Goal: Information Seeking & Learning: Learn about a topic

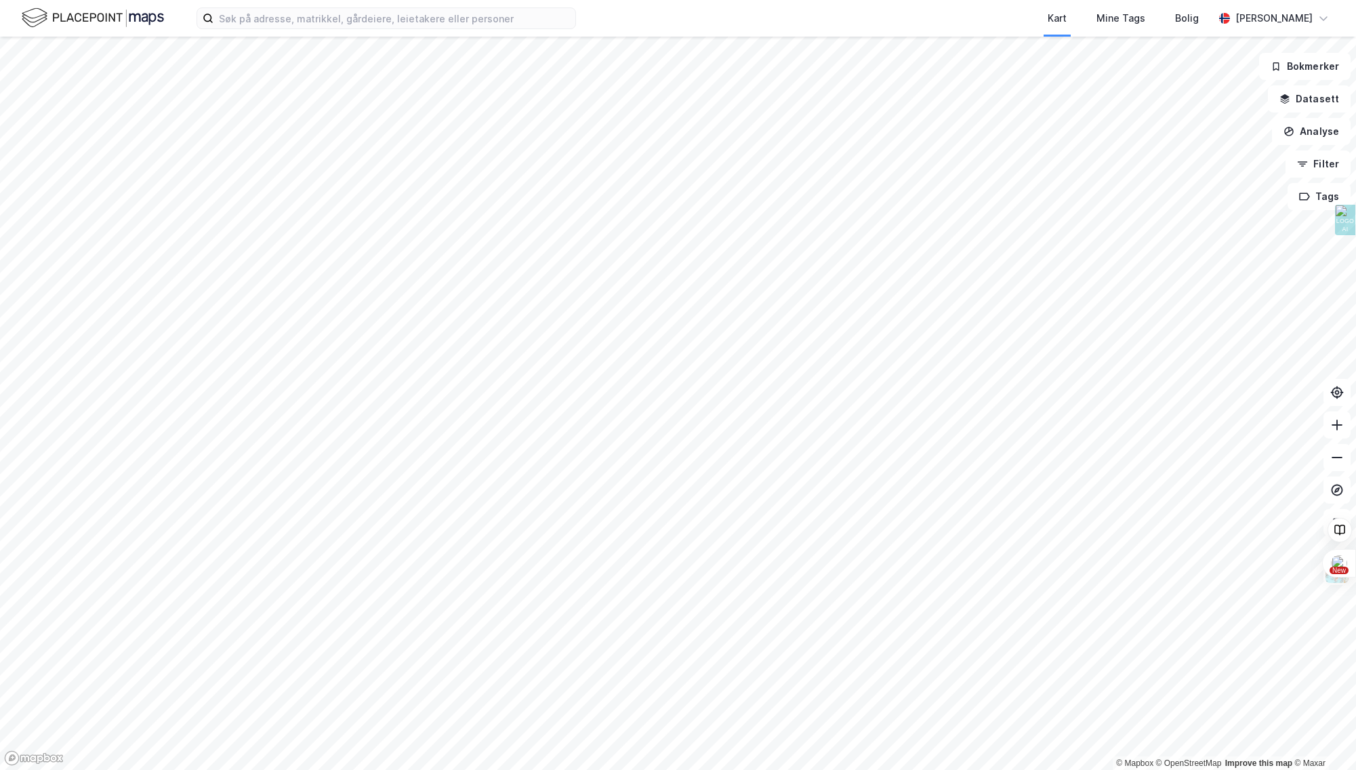
click at [1033, 769] on html "Kart Mine Tags Bolig [PERSON_NAME][GEOGRAPHIC_DATA] © Mapbox © OpenStreetMap Im…" at bounding box center [678, 385] width 1356 height 770
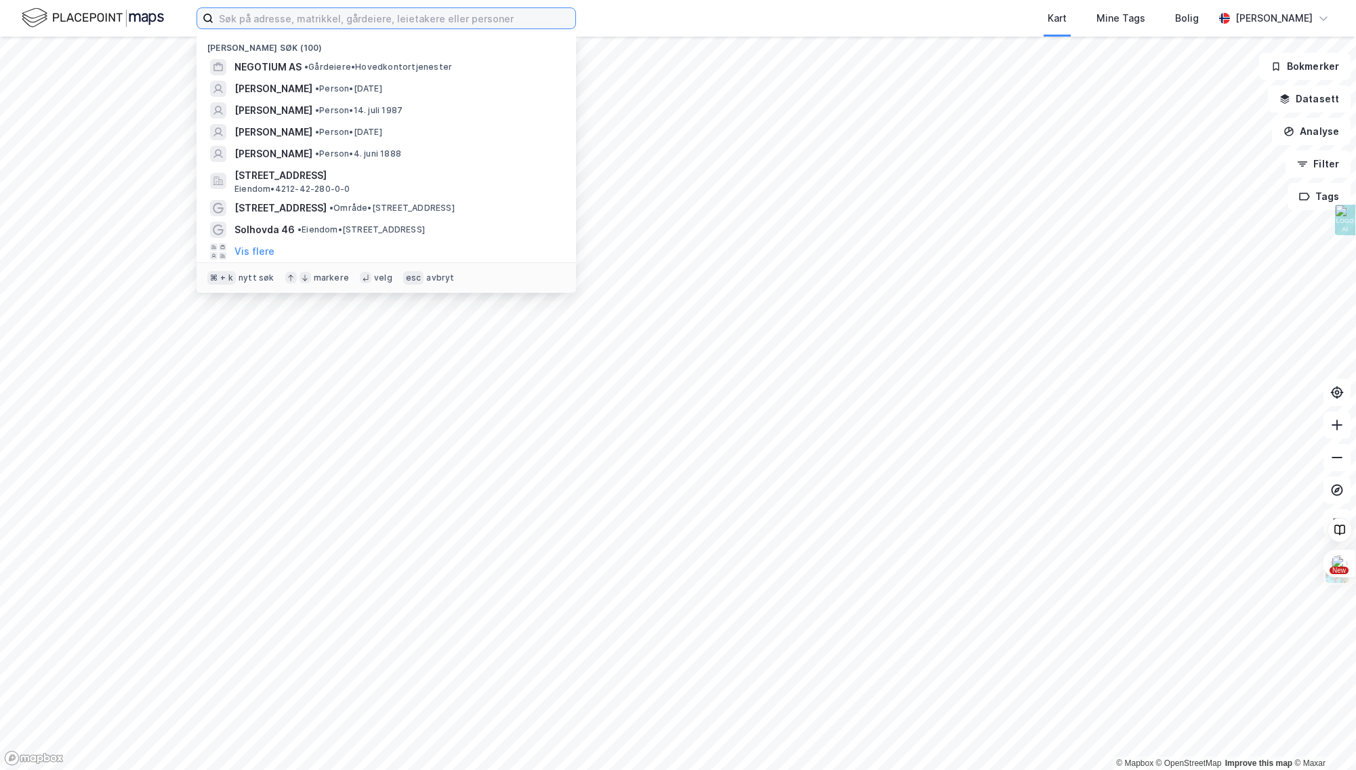
click at [430, 23] on input at bounding box center [394, 18] width 362 height 20
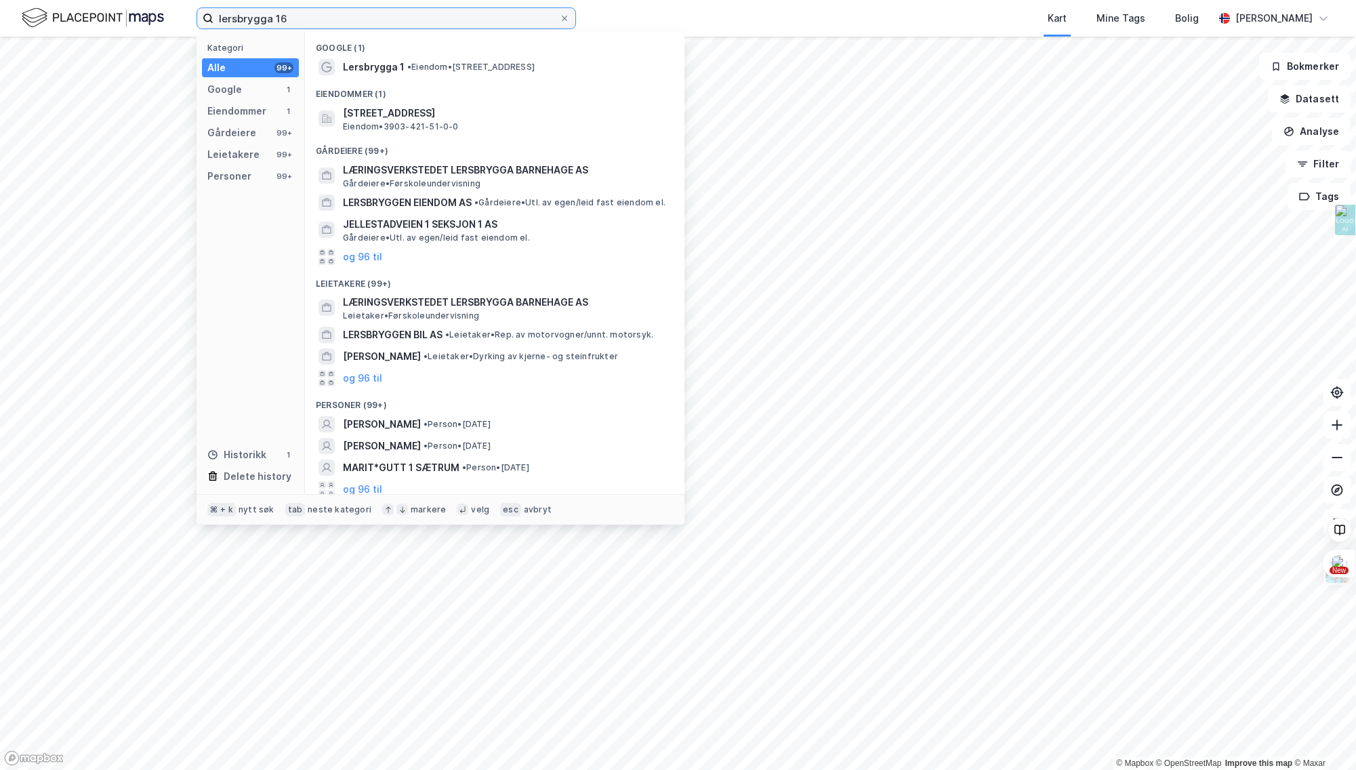
type input "lersbrygga 16"
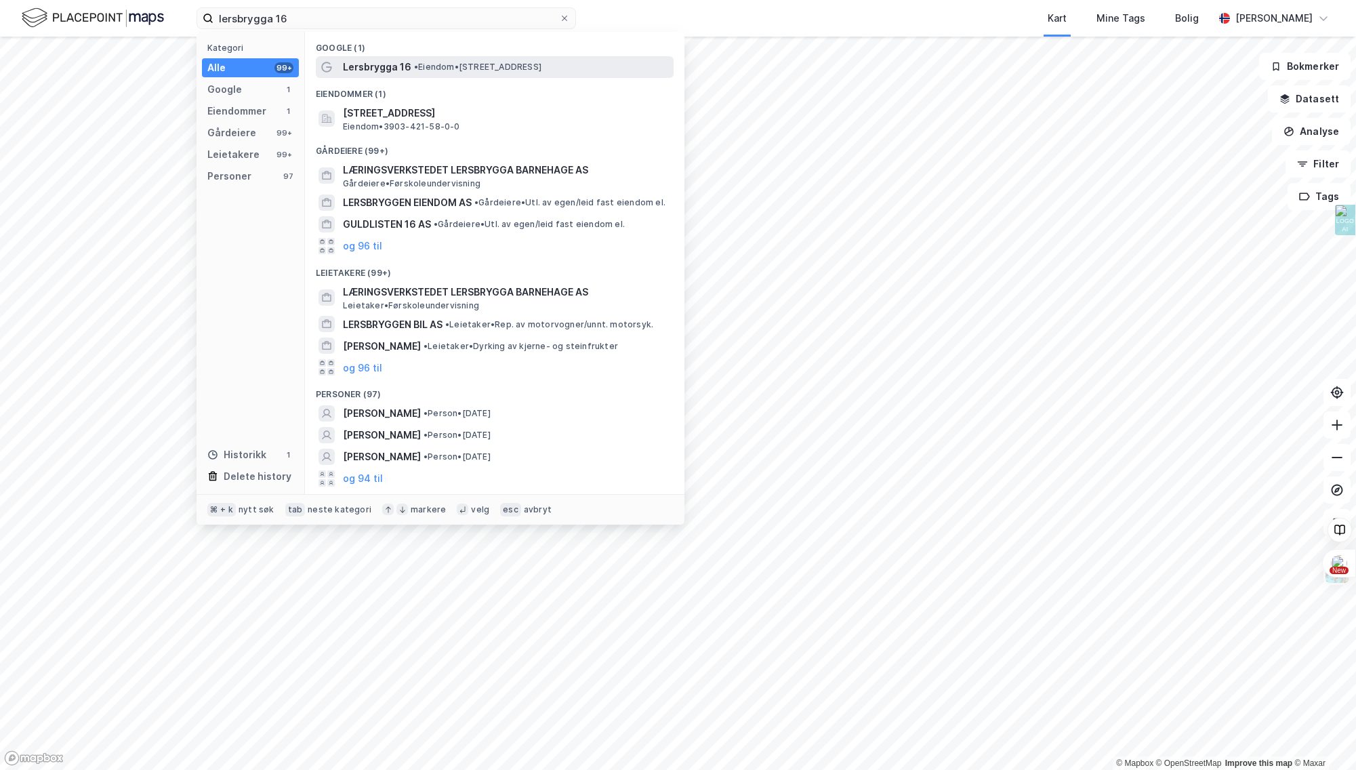
click at [457, 64] on span "• Eiendom • [STREET_ADDRESS]" at bounding box center [477, 67] width 127 height 11
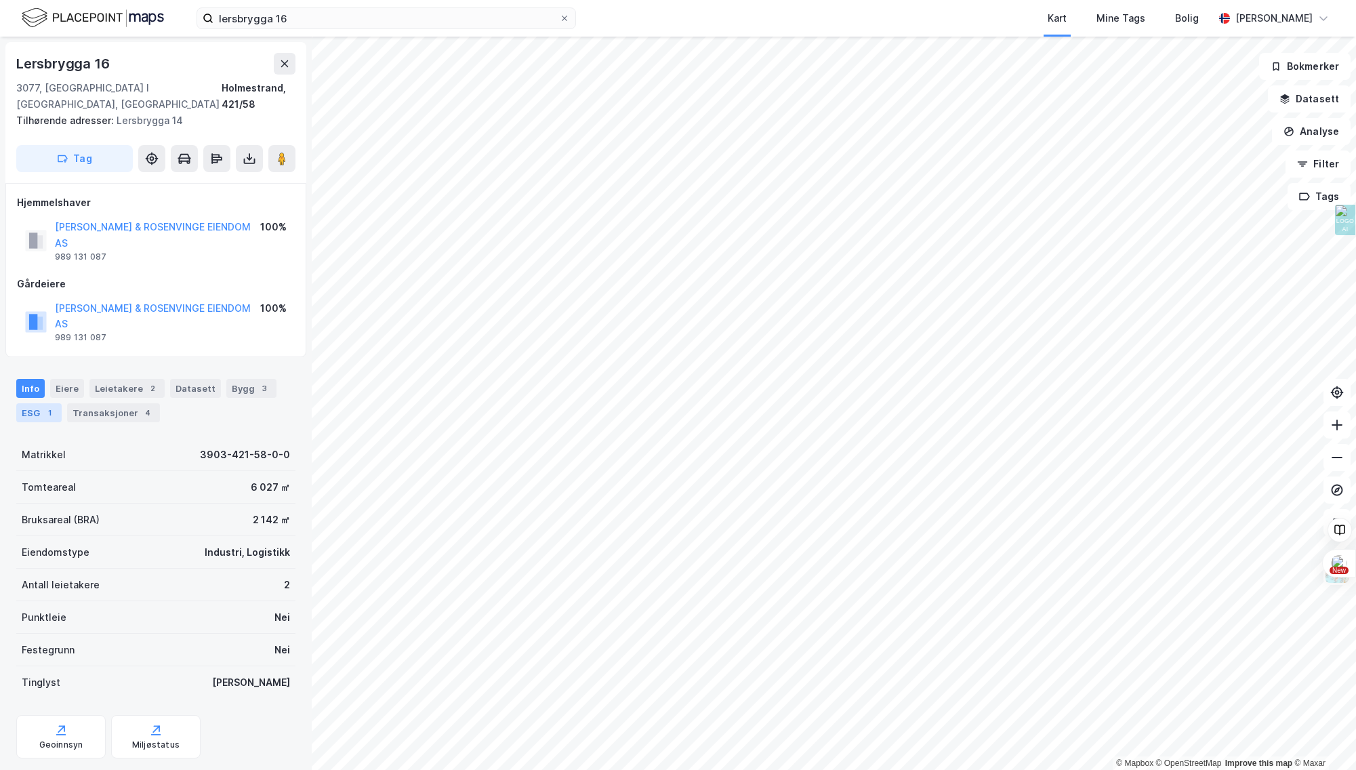
click at [37, 403] on div "ESG 1" at bounding box center [38, 412] width 45 height 19
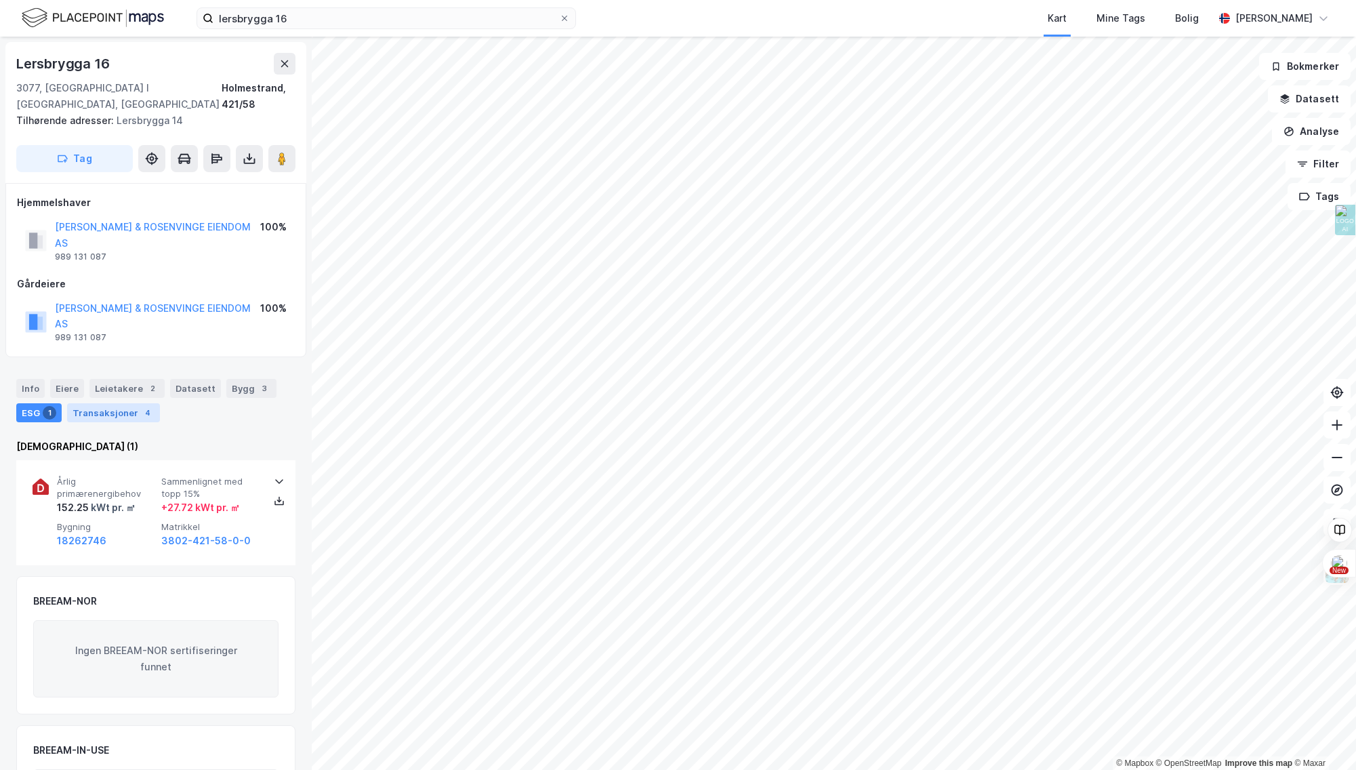
click at [96, 403] on div "Transaksjoner 4" at bounding box center [113, 412] width 93 height 19
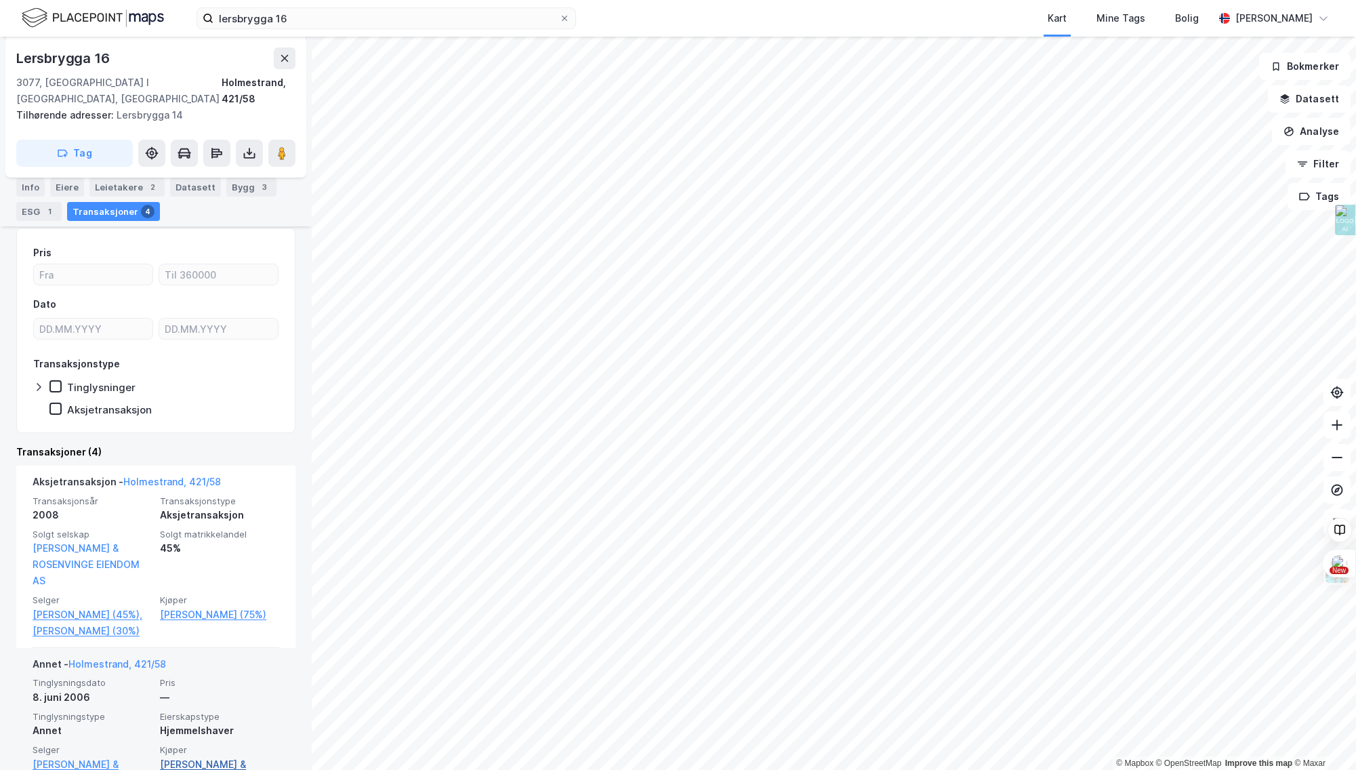
scroll to position [138, 0]
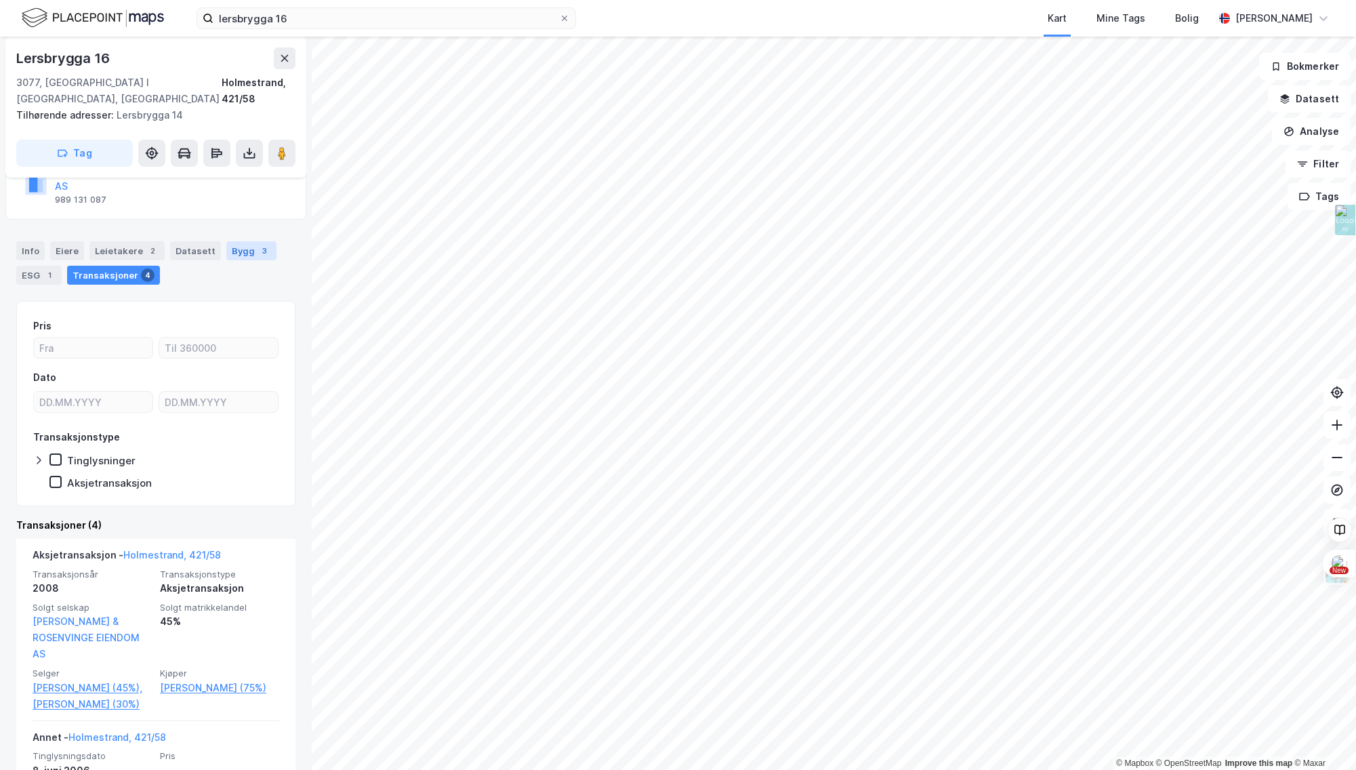
click at [232, 241] on div "Bygg 3" at bounding box center [251, 250] width 50 height 19
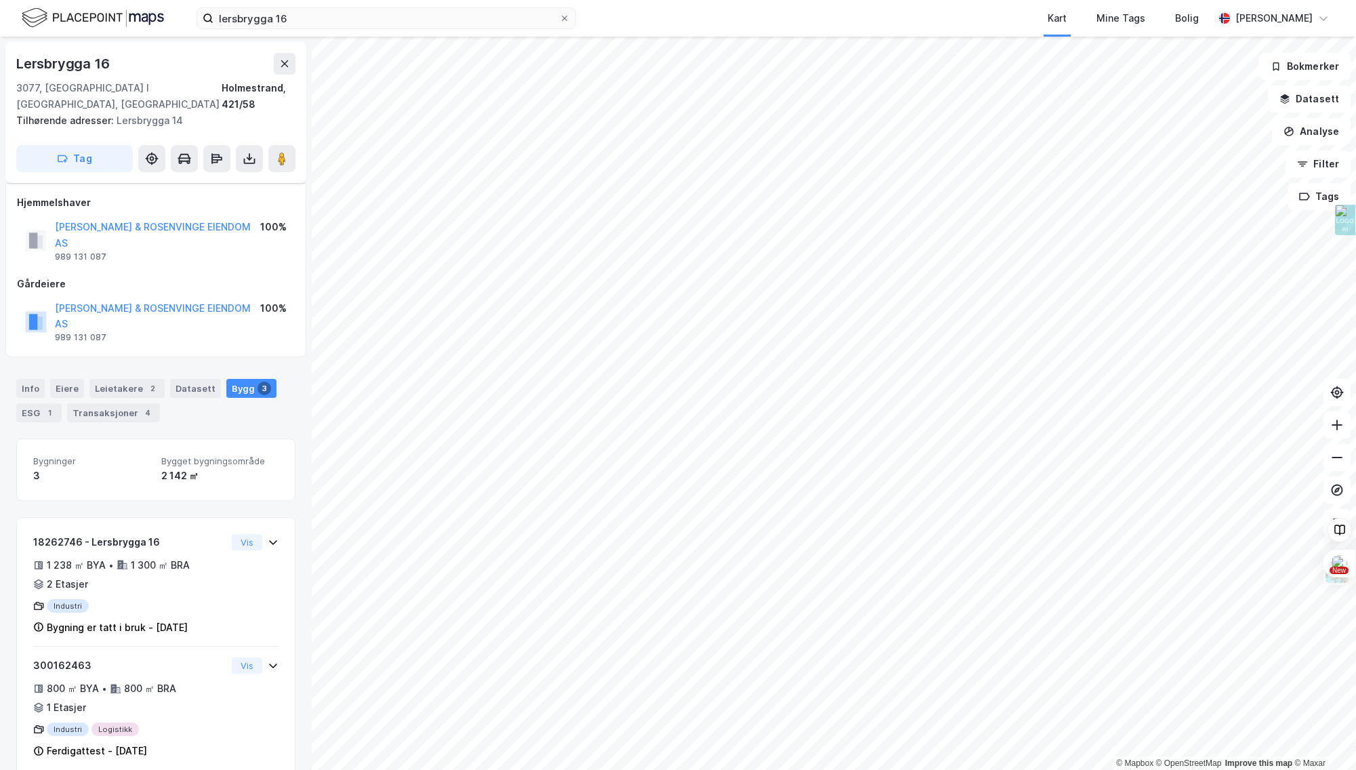
scroll to position [79, 0]
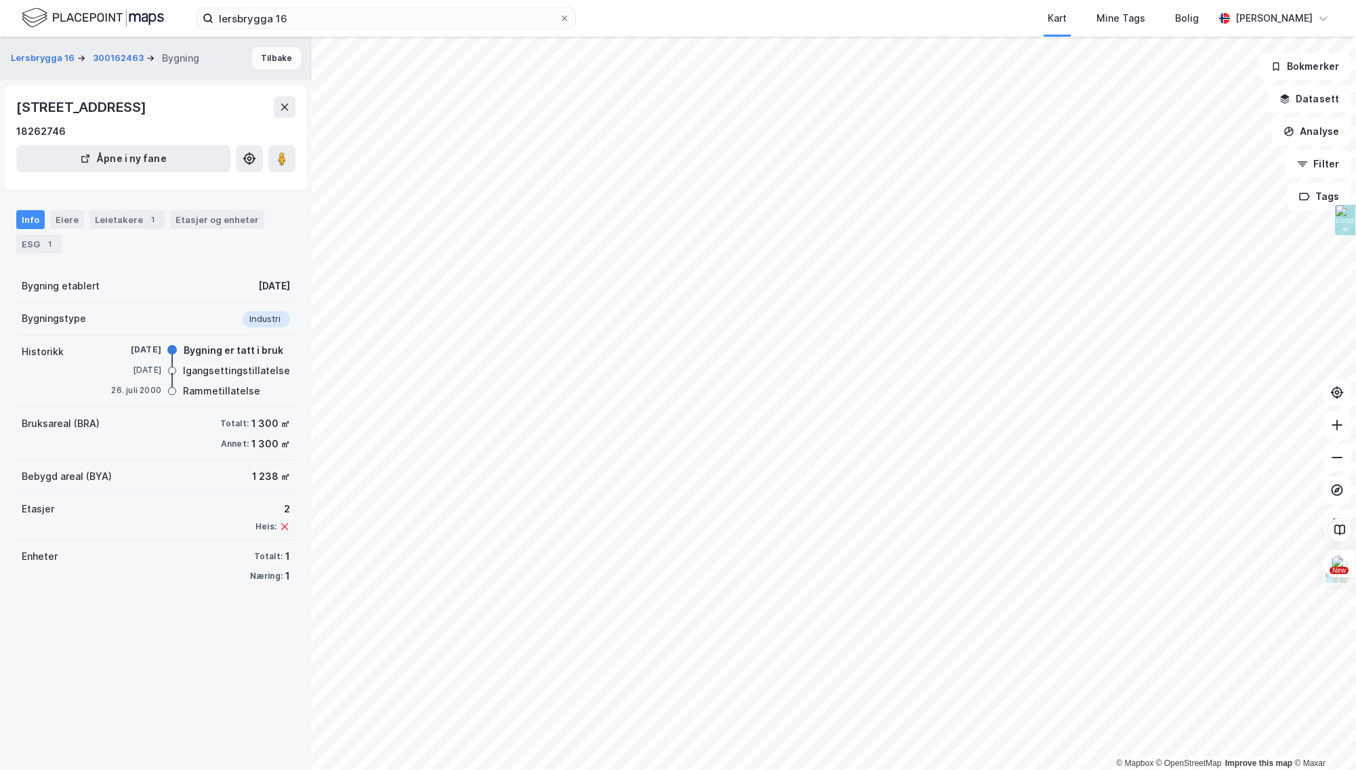
click at [268, 60] on button "Tilbake" at bounding box center [276, 58] width 49 height 22
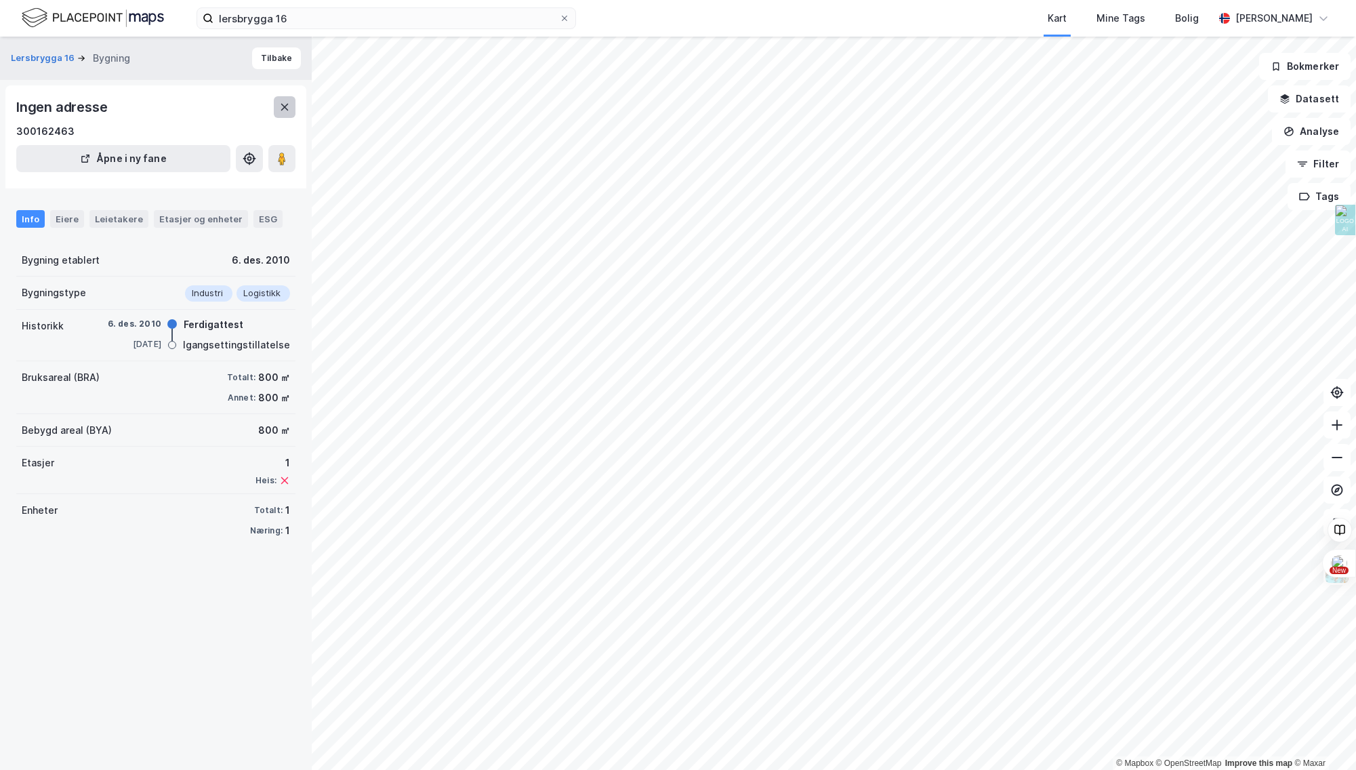
click at [281, 107] on icon at bounding box center [284, 107] width 11 height 11
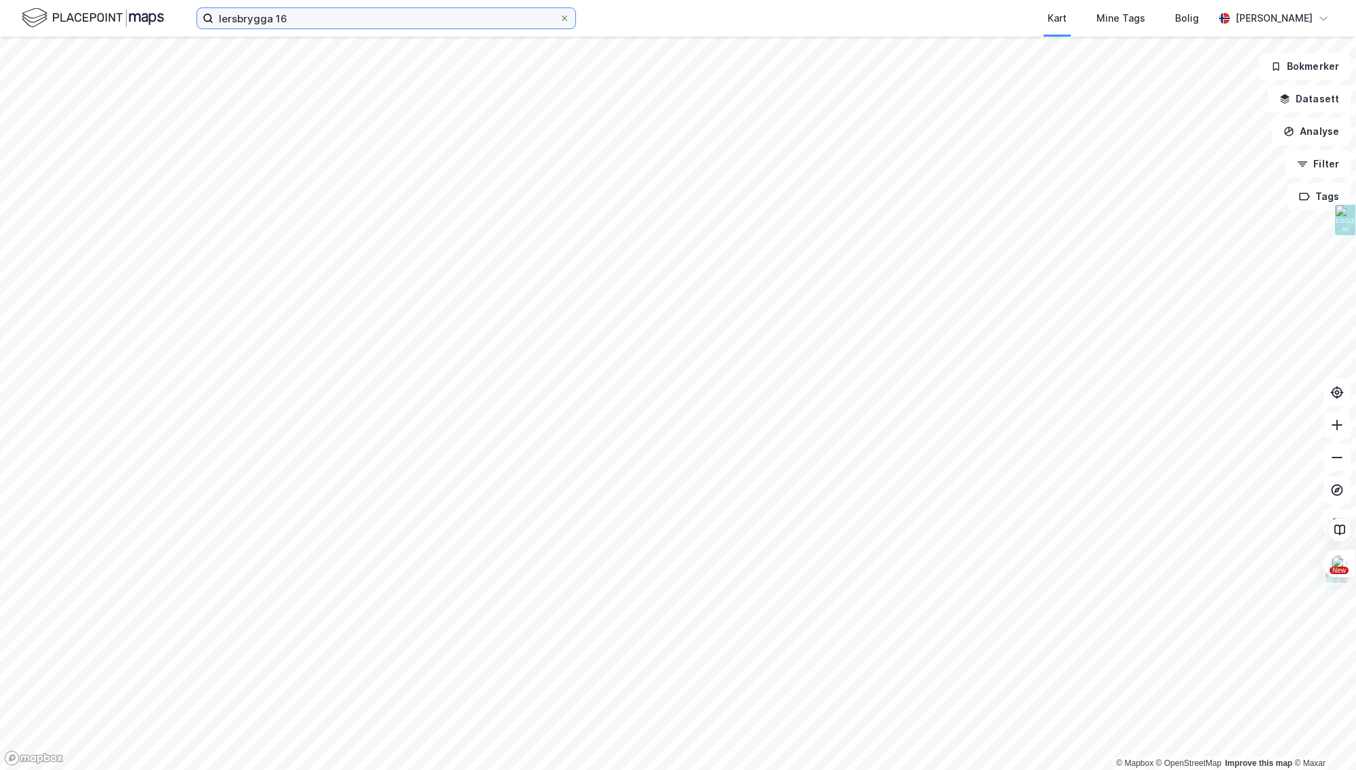
click at [320, 24] on input "lersbrygga 16" at bounding box center [386, 18] width 346 height 20
